Goal: Transaction & Acquisition: Purchase product/service

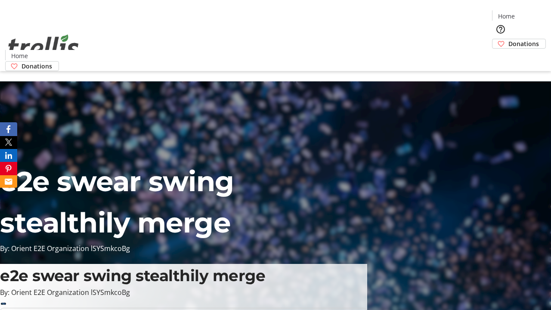
click at [508, 39] on span "Donations" at bounding box center [523, 43] width 31 height 9
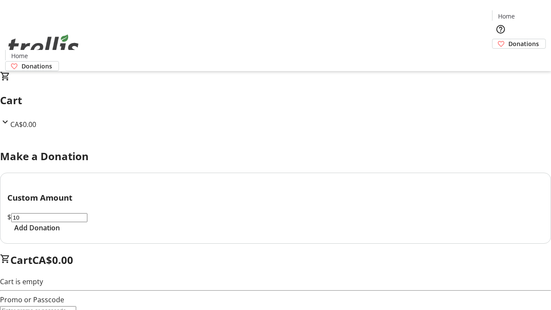
click at [60, 233] on span "Add Donation" at bounding box center [37, 227] width 46 height 10
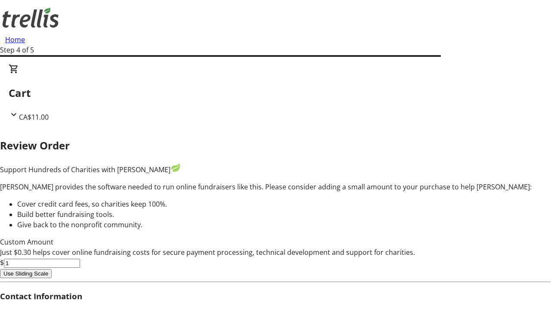
type input "0"
